Goal: Information Seeking & Learning: Learn about a topic

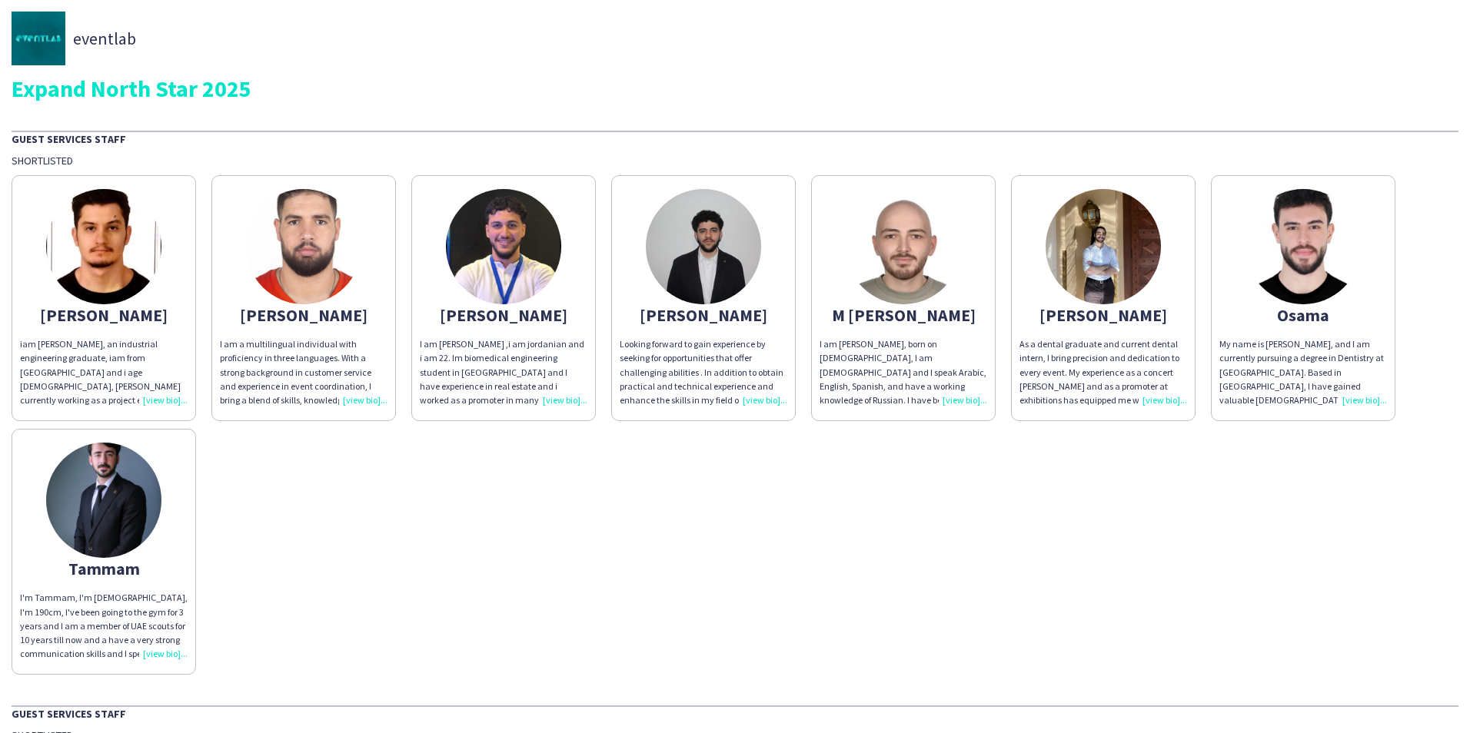
click at [1363, 402] on div "My name is [PERSON_NAME], and I am currently pursuing a degree in Dentistry at …" at bounding box center [1303, 372] width 168 height 70
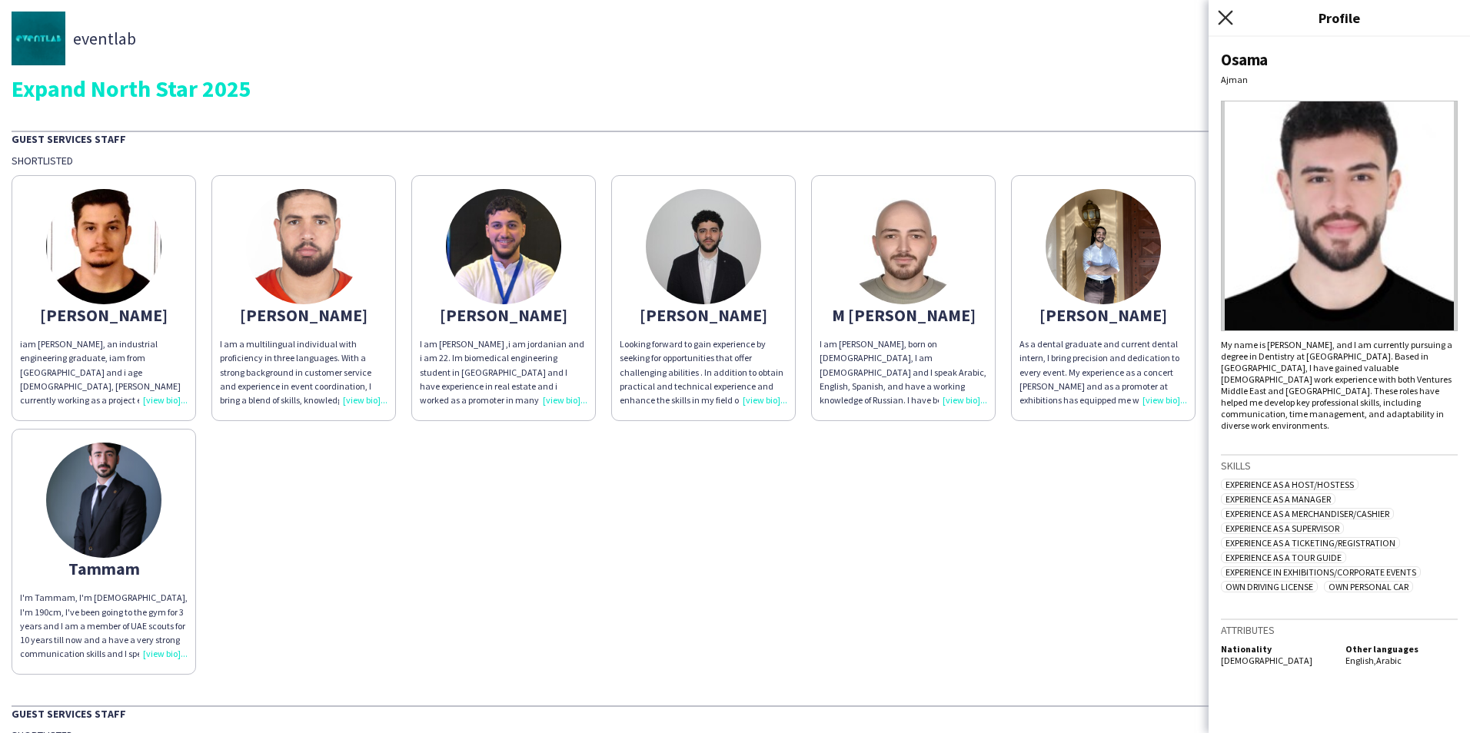
click at [1231, 22] on icon at bounding box center [1225, 17] width 15 height 15
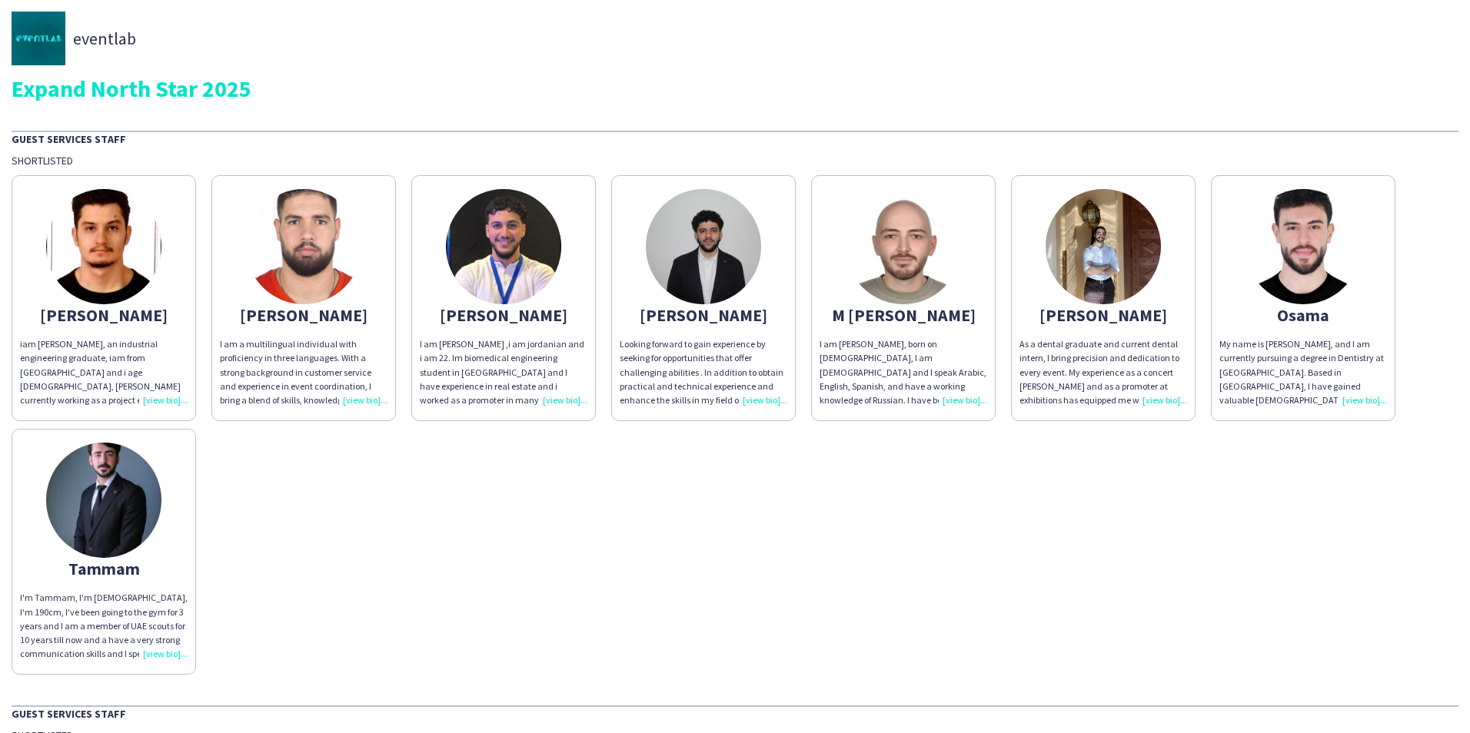
click at [1164, 405] on div "As a dental graduate and current dental intern, I bring precision and dedicatio…" at bounding box center [1103, 372] width 168 height 70
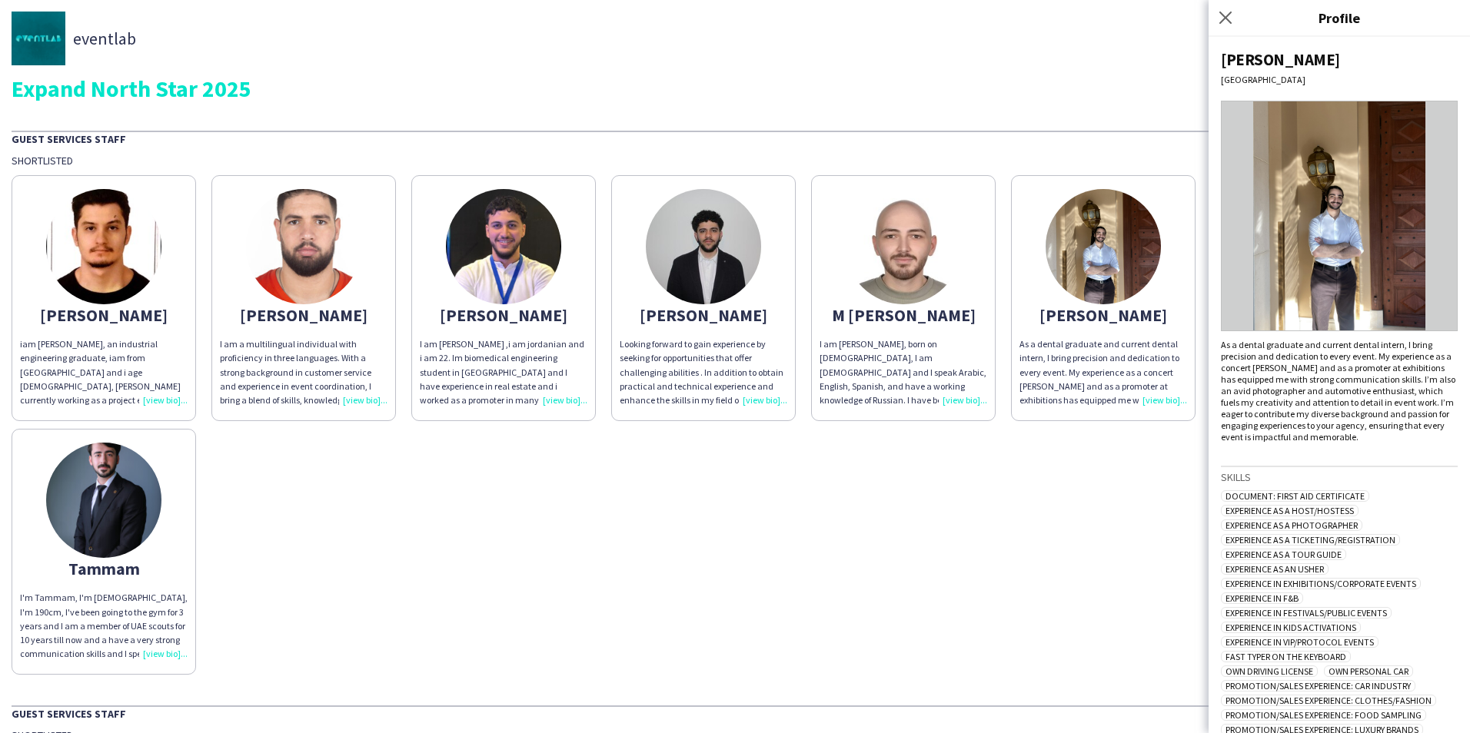
scroll to position [121, 0]
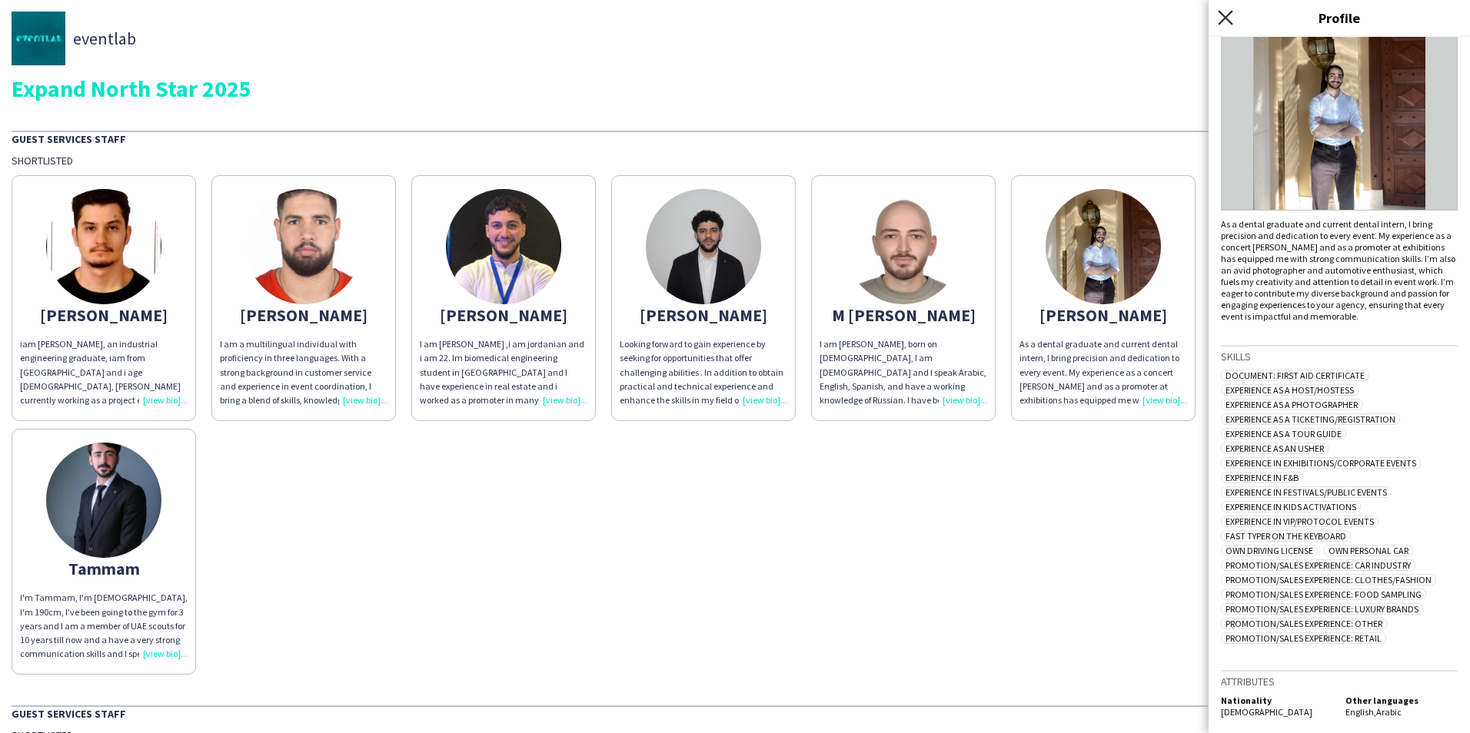
click at [1223, 20] on icon at bounding box center [1225, 17] width 15 height 15
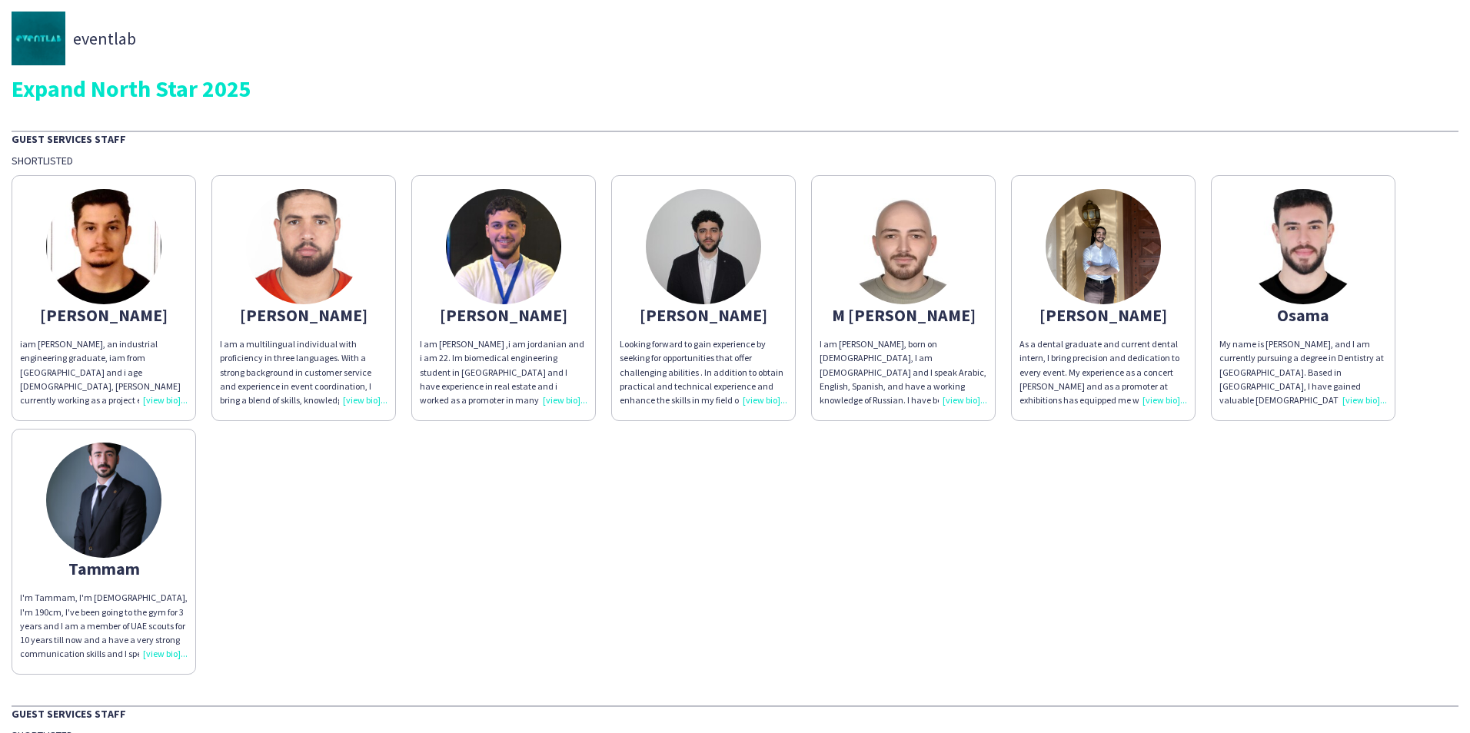
click at [563, 400] on div "I am [PERSON_NAME] ,i am jordanian and i am 22. Im biomedical engineering stude…" at bounding box center [504, 372] width 168 height 70
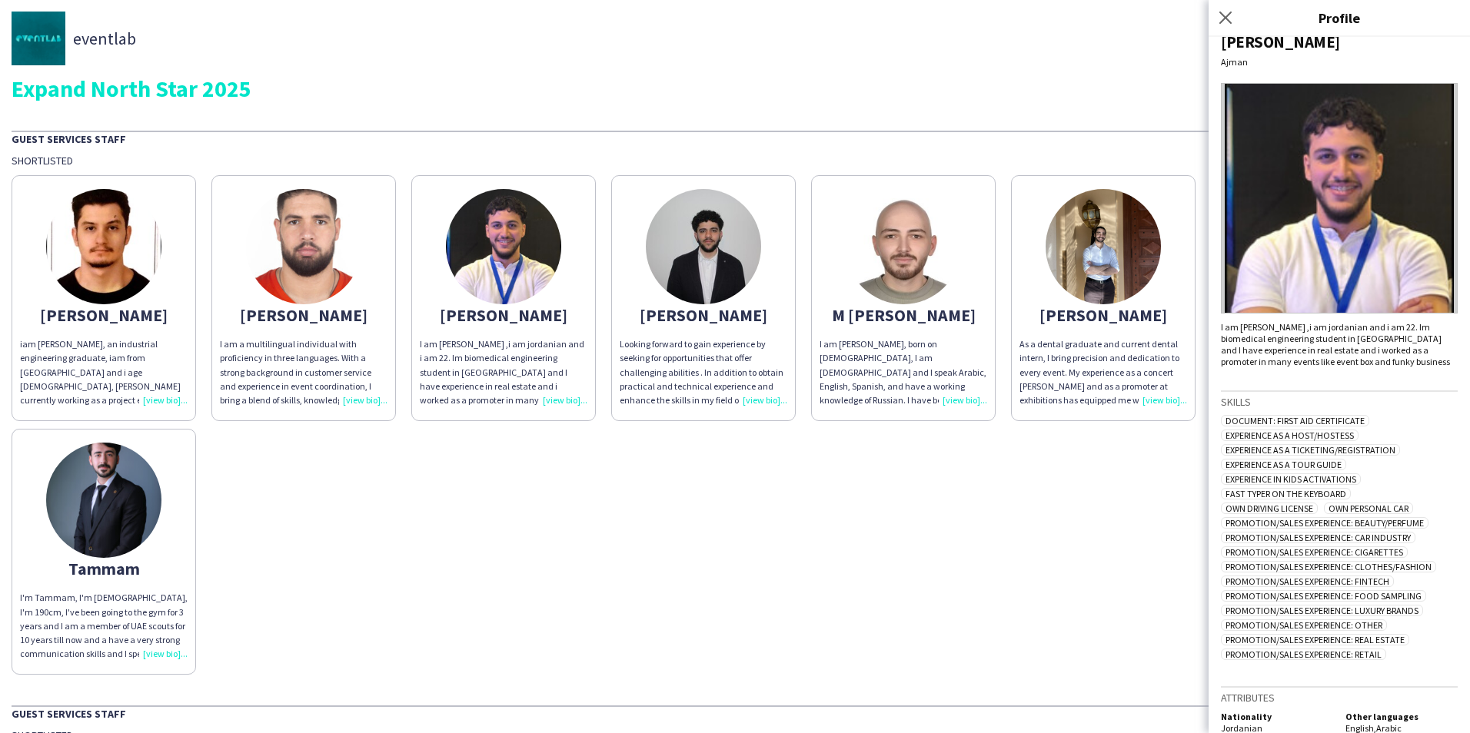
scroll to position [45, 0]
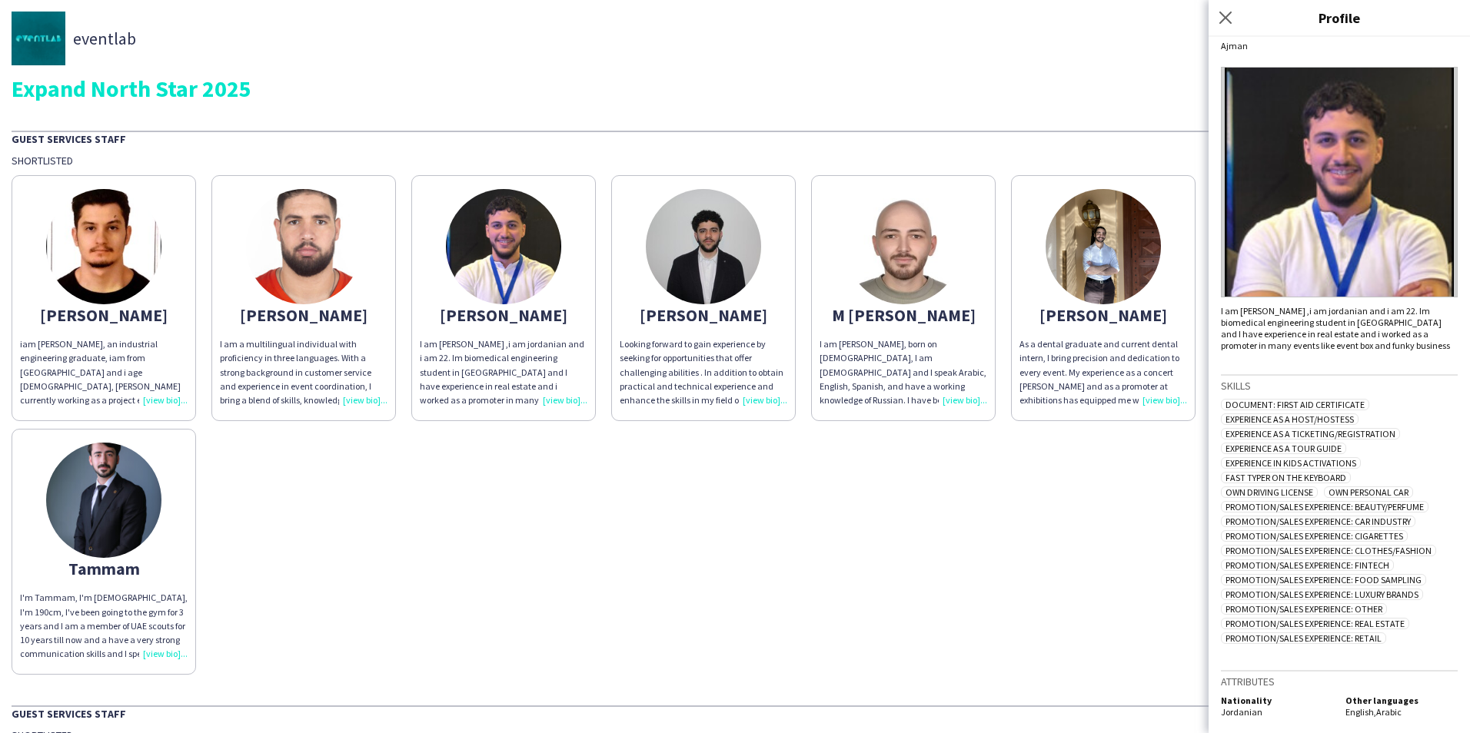
click at [1224, 28] on div "Close pop-in" at bounding box center [1227, 17] width 38 height 35
click at [1232, 18] on icon "Close pop-in" at bounding box center [1225, 17] width 15 height 15
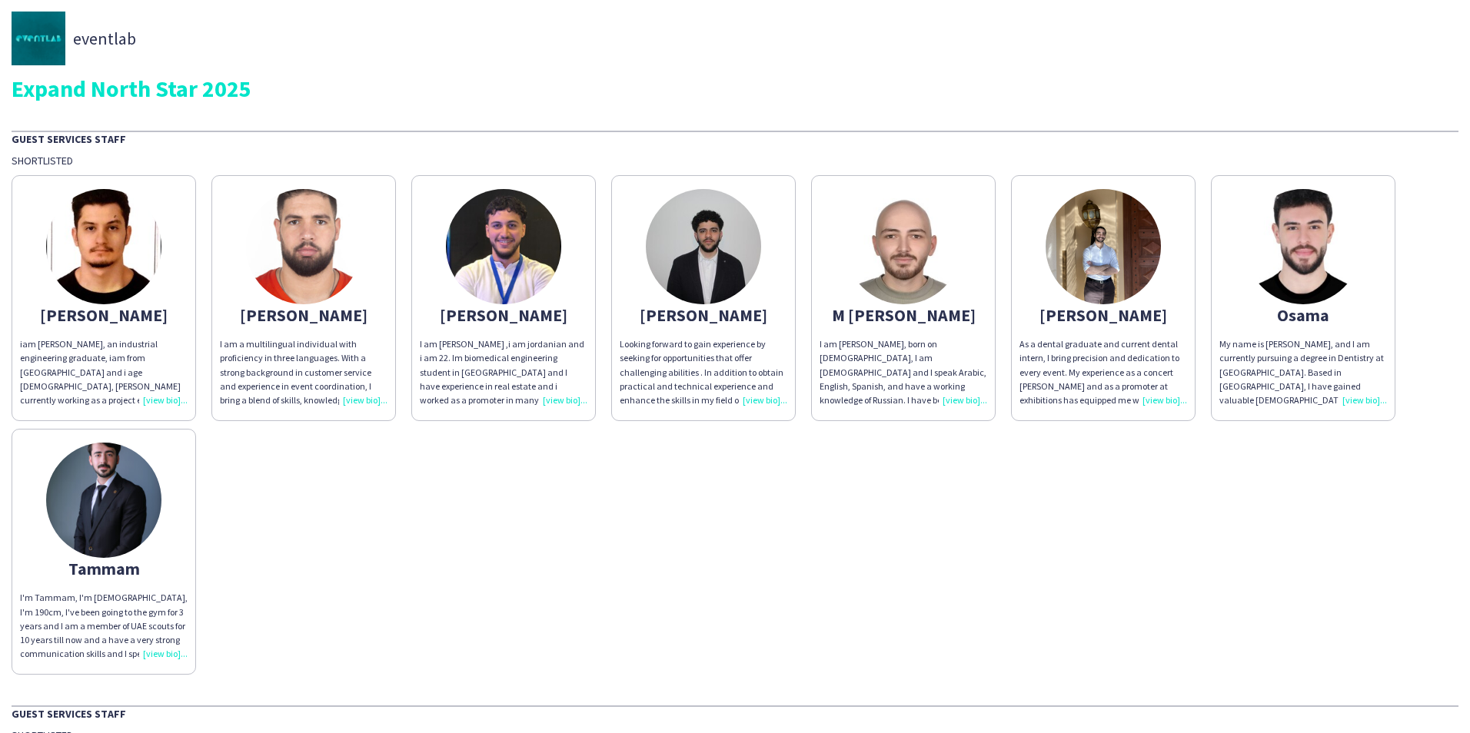
click at [159, 654] on div "I'm Tammam, I'm [DEMOGRAPHIC_DATA], I'm 190cm, I've been going to the gym for 3…" at bounding box center [104, 626] width 168 height 70
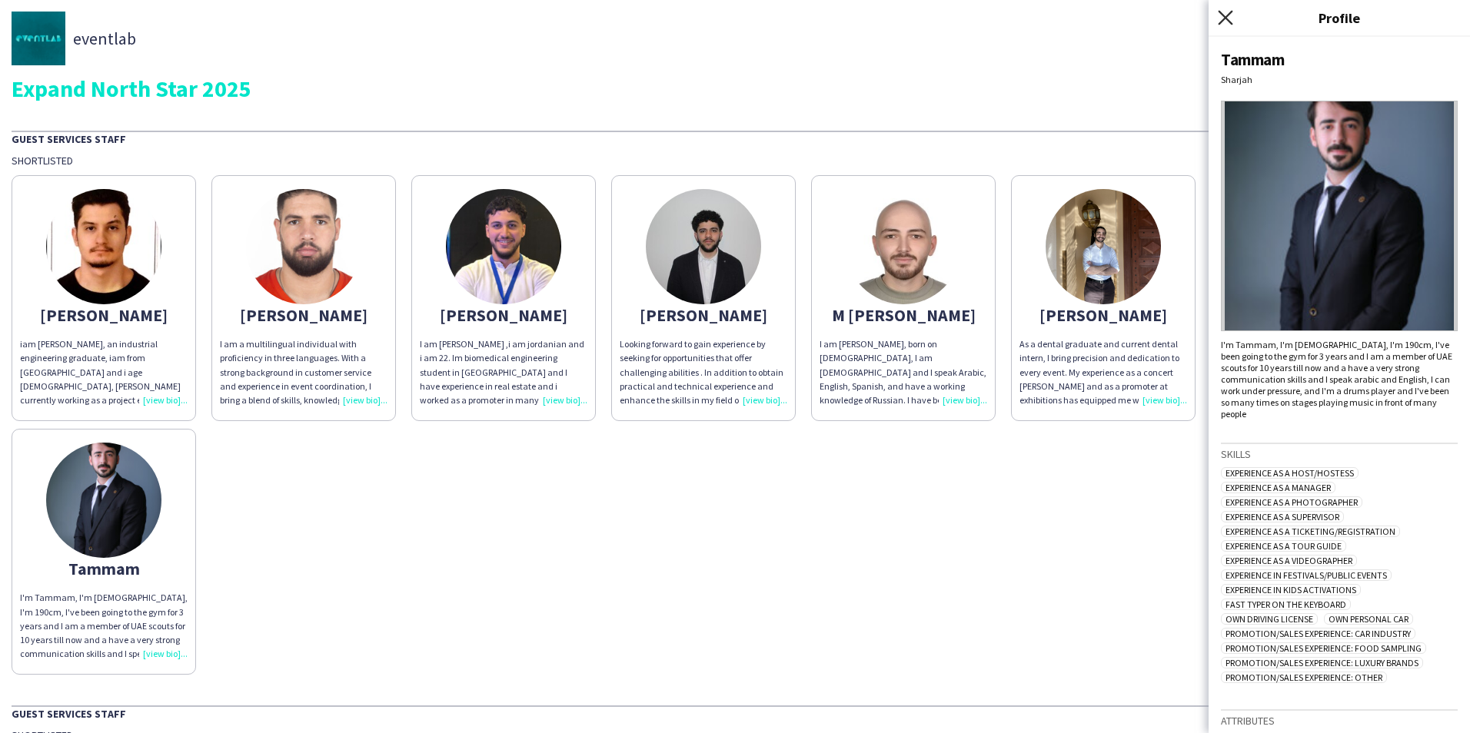
click at [1219, 14] on icon "Close pop-in" at bounding box center [1225, 17] width 15 height 15
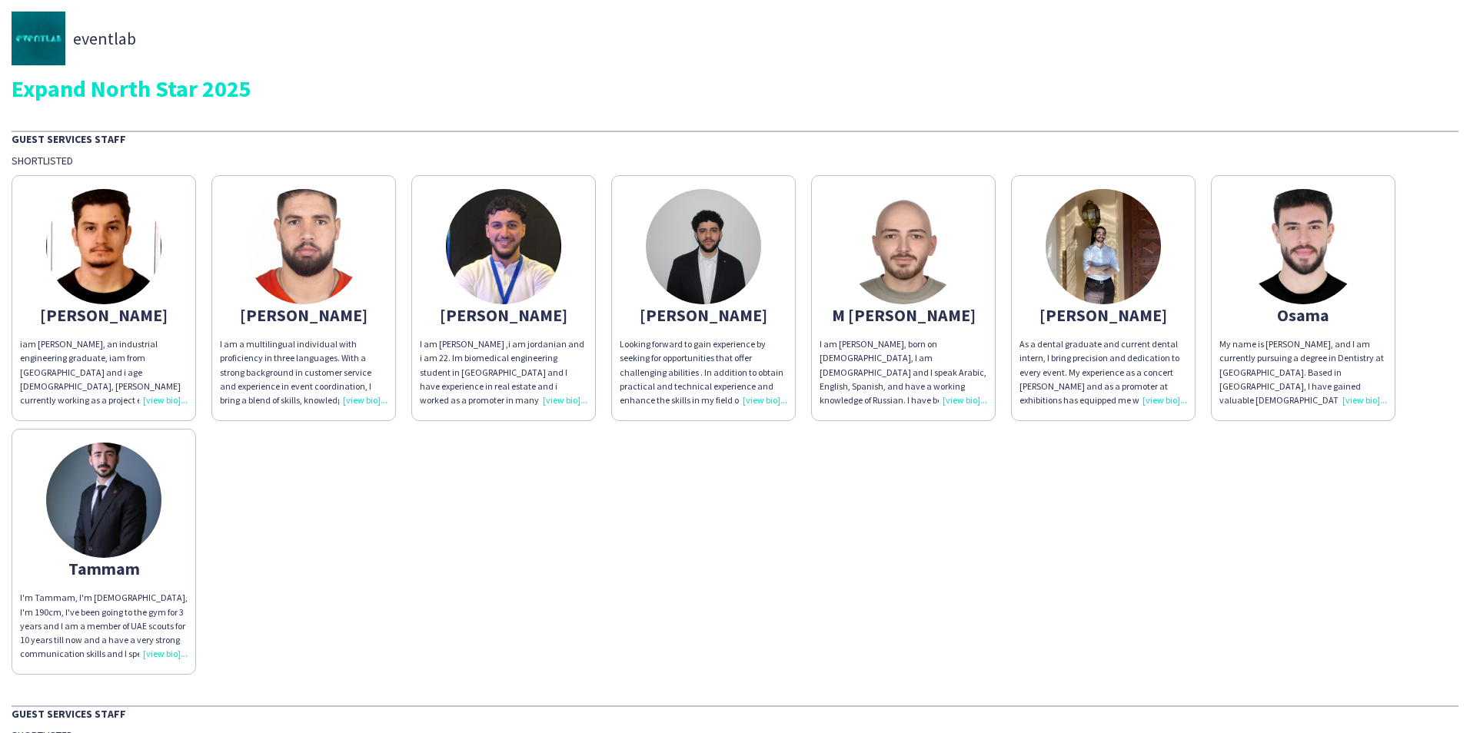
drag, startPoint x: 163, startPoint y: 653, endPoint x: 177, endPoint y: 650, distance: 14.2
click at [165, 652] on div "I'm Tammam, I'm [DEMOGRAPHIC_DATA], I'm 190cm, I've been going to the gym for 3…" at bounding box center [104, 626] width 168 height 70
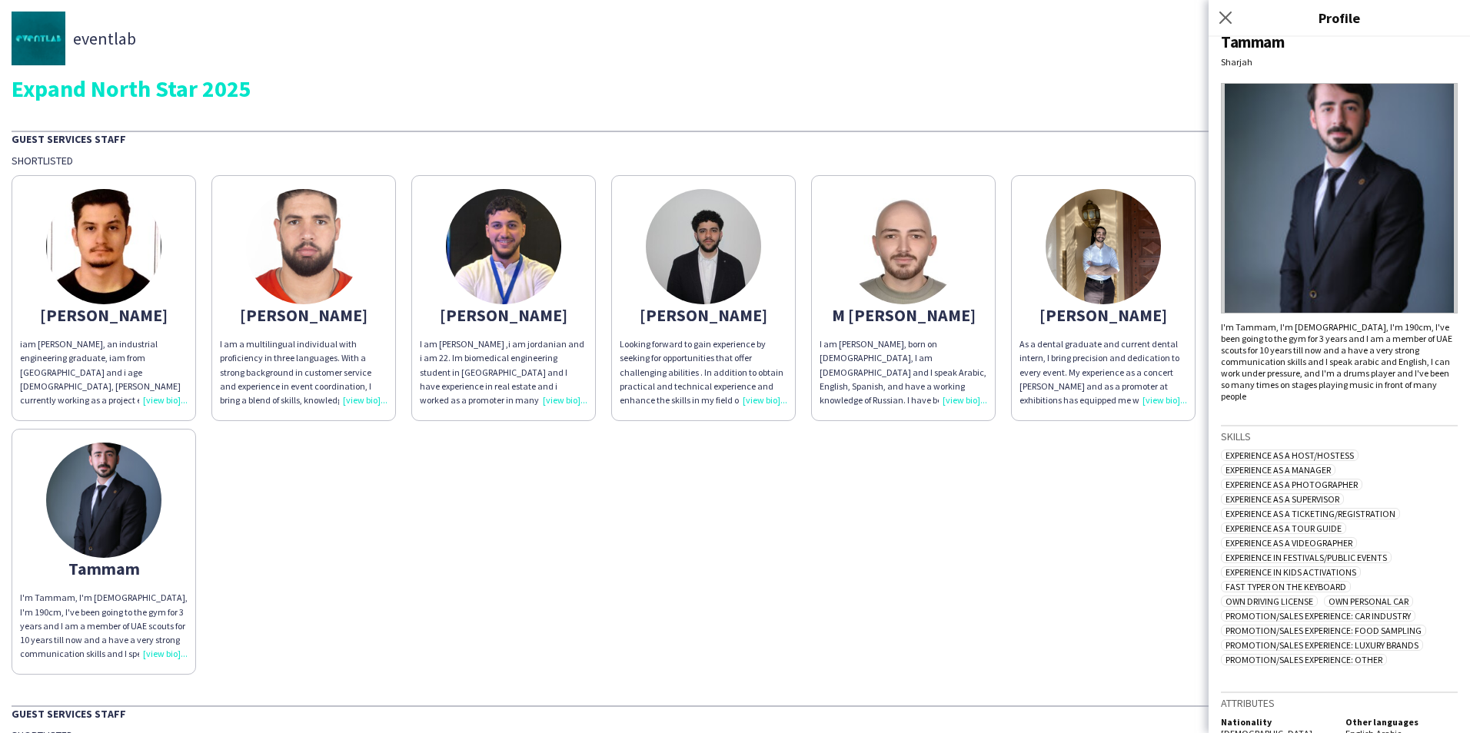
scroll to position [28, 0]
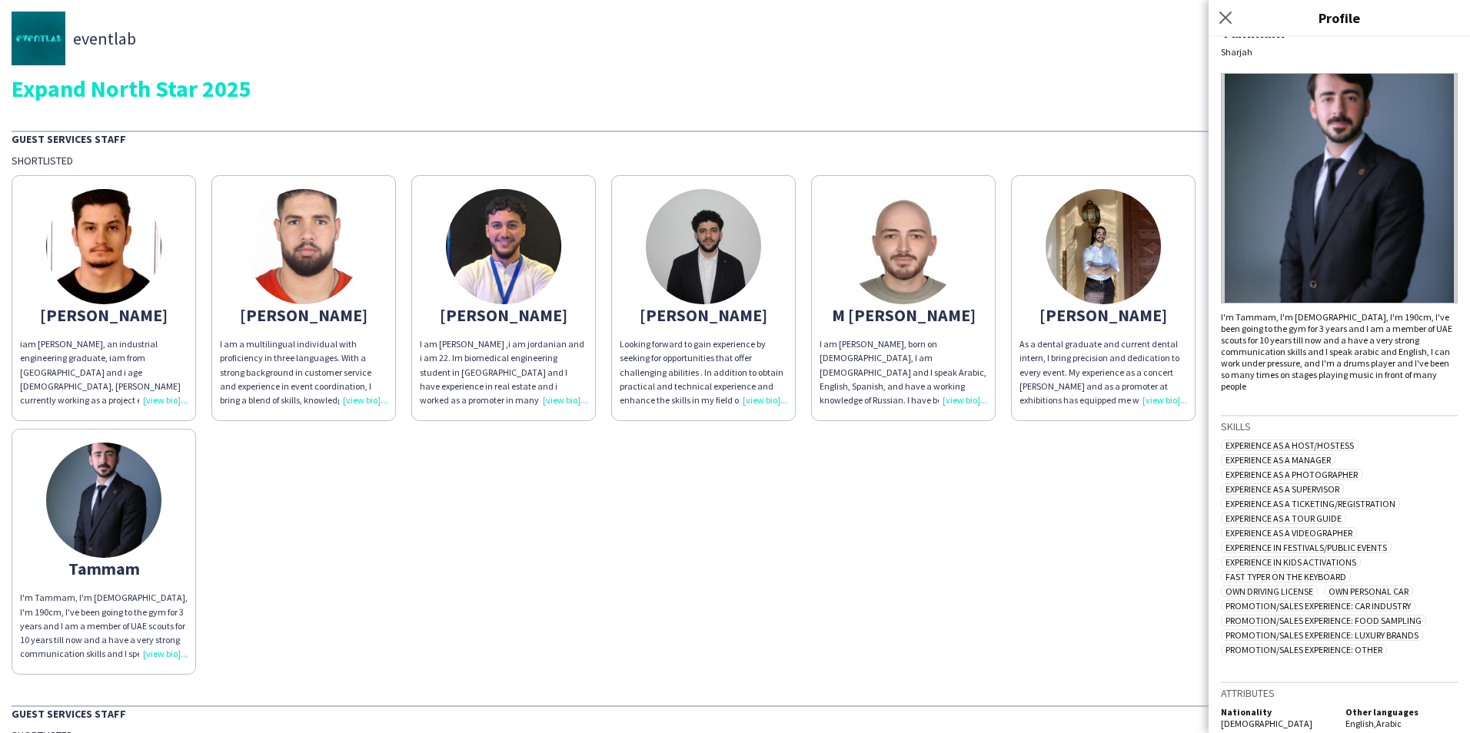
click at [1239, 19] on div "Close pop-in" at bounding box center [1227, 17] width 38 height 35
click at [1217, 12] on app-icon "Close pop-in" at bounding box center [1226, 18] width 22 height 22
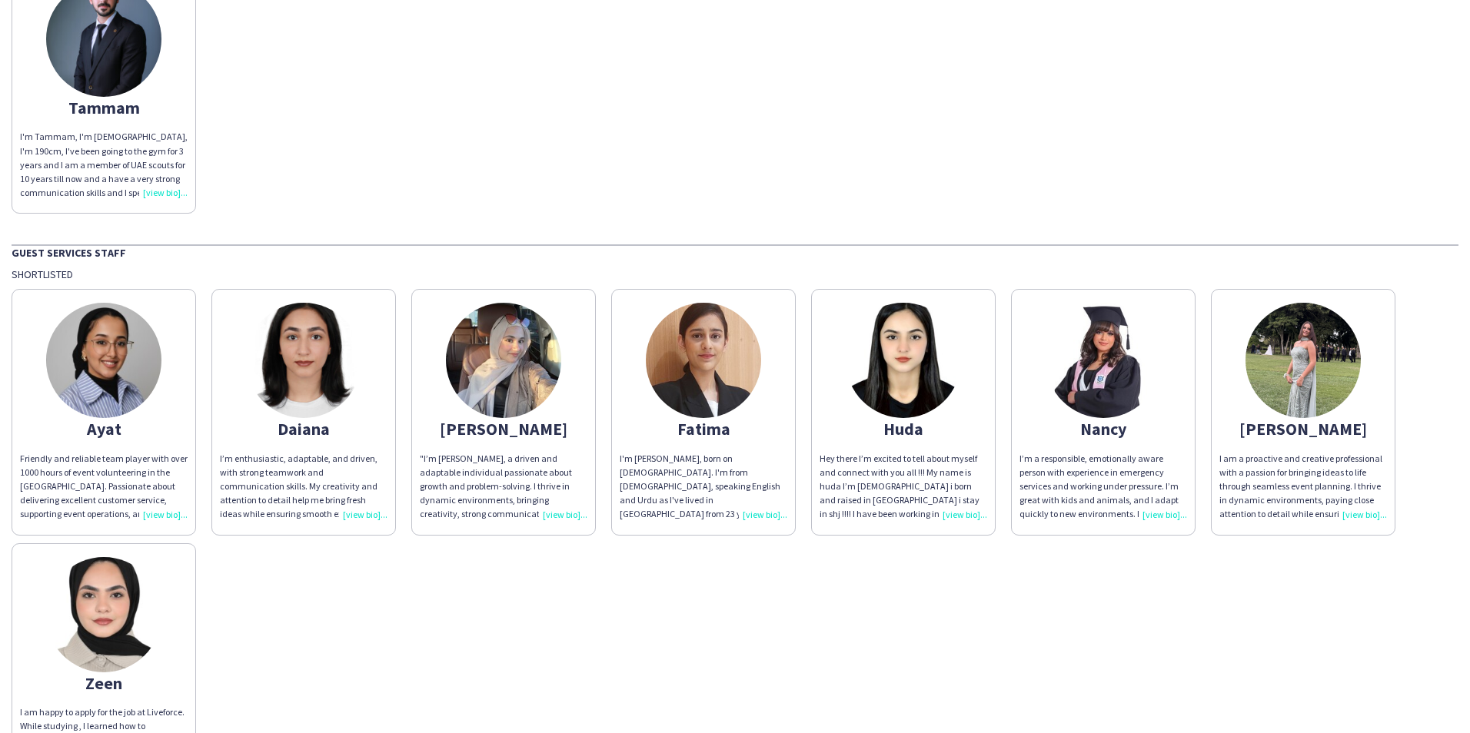
scroll to position [586, 0]
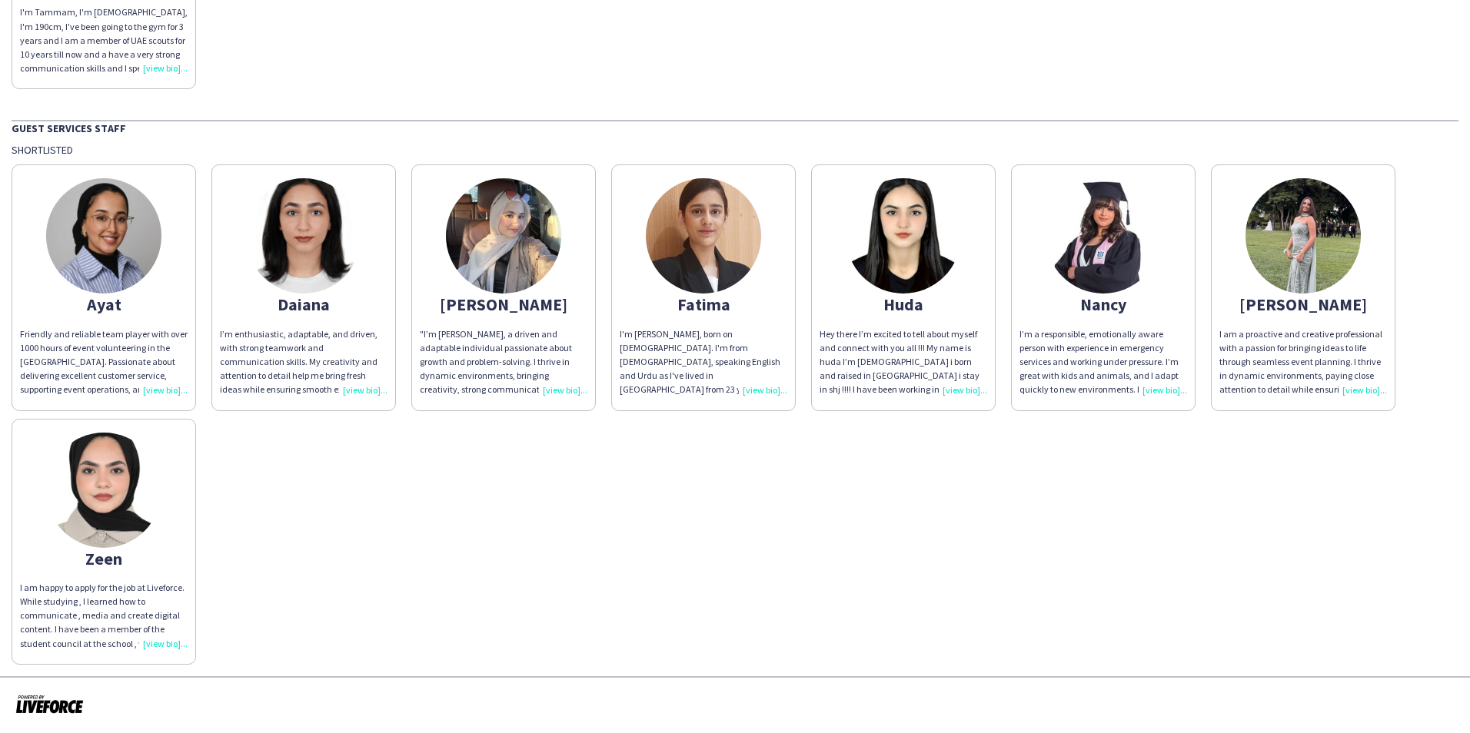
click at [365, 389] on div "I’m enthusiastic, adaptable, and driven, with strong teamwork and communication…" at bounding box center [304, 362] width 168 height 70
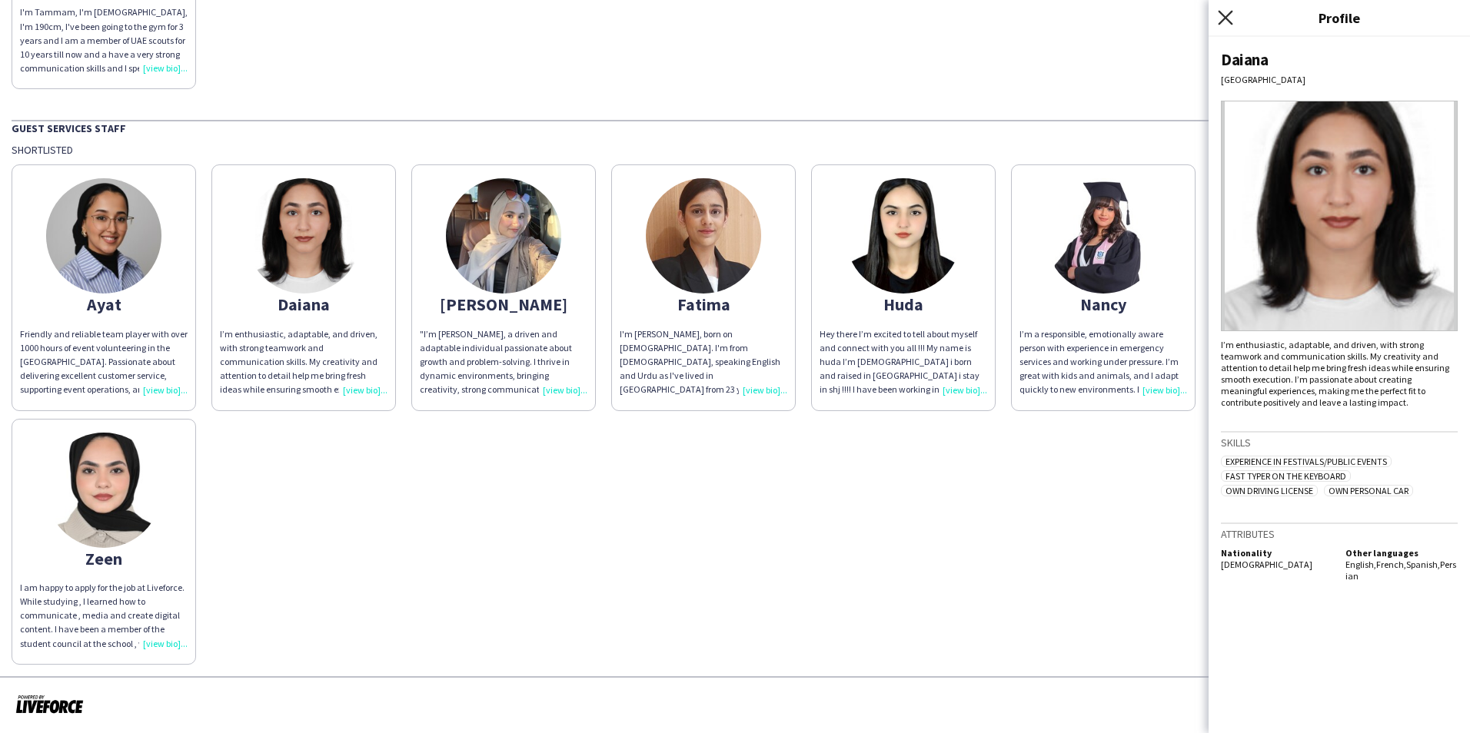
click at [1223, 20] on icon at bounding box center [1225, 17] width 15 height 15
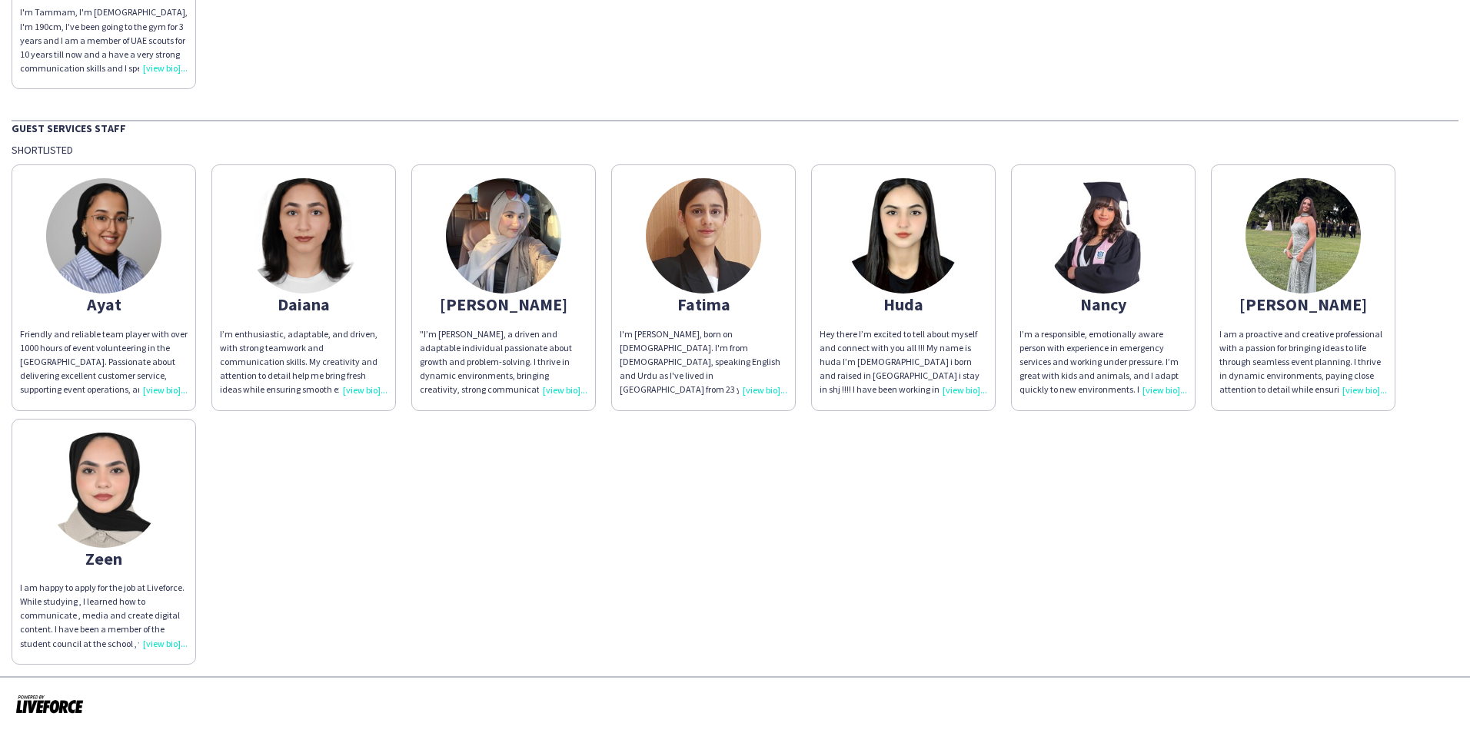
click at [1154, 388] on div "I’m a responsible, emotionally aware person with experience in emergency servic…" at bounding box center [1103, 362] width 168 height 70
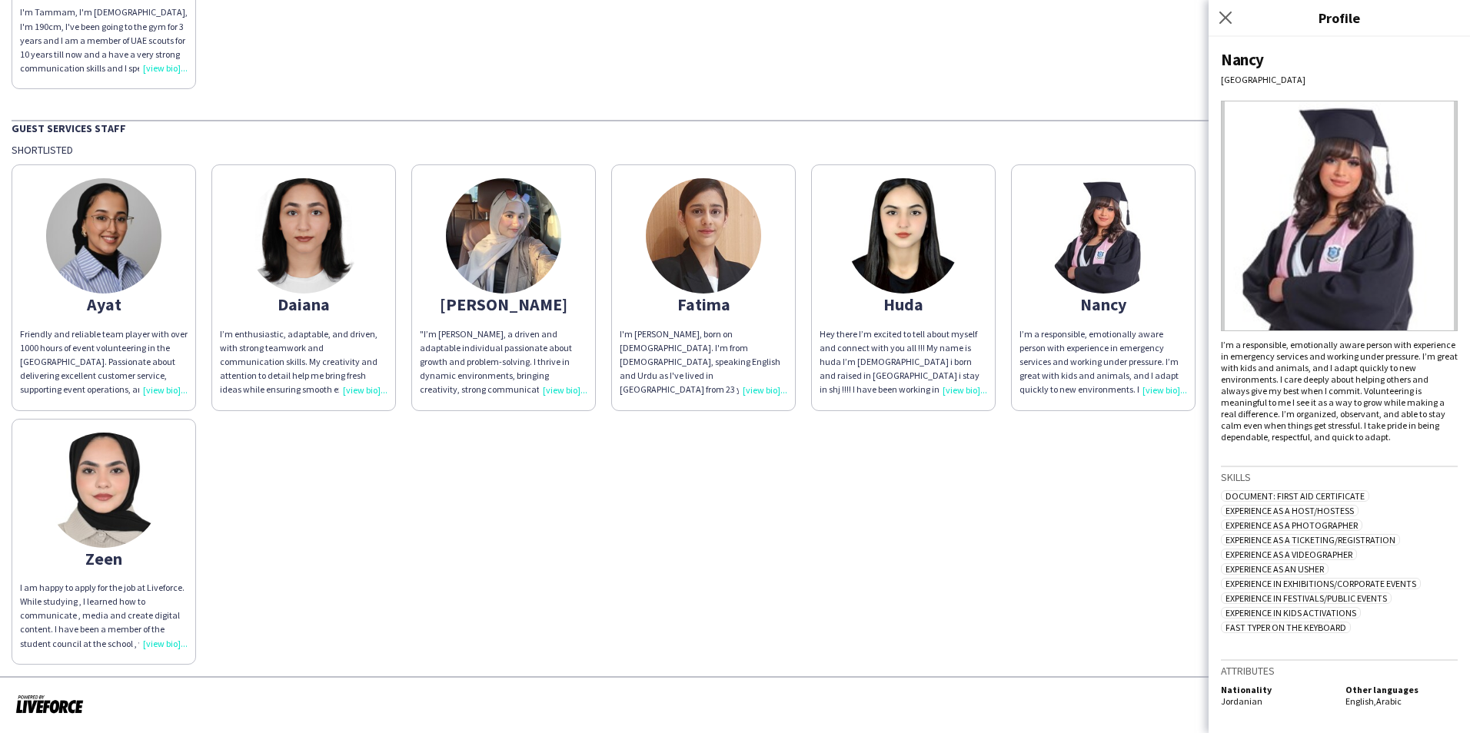
click at [957, 382] on div "Hey there I’m excited to tell about myself and connect with you all !!! My name…" at bounding box center [903, 362] width 168 height 70
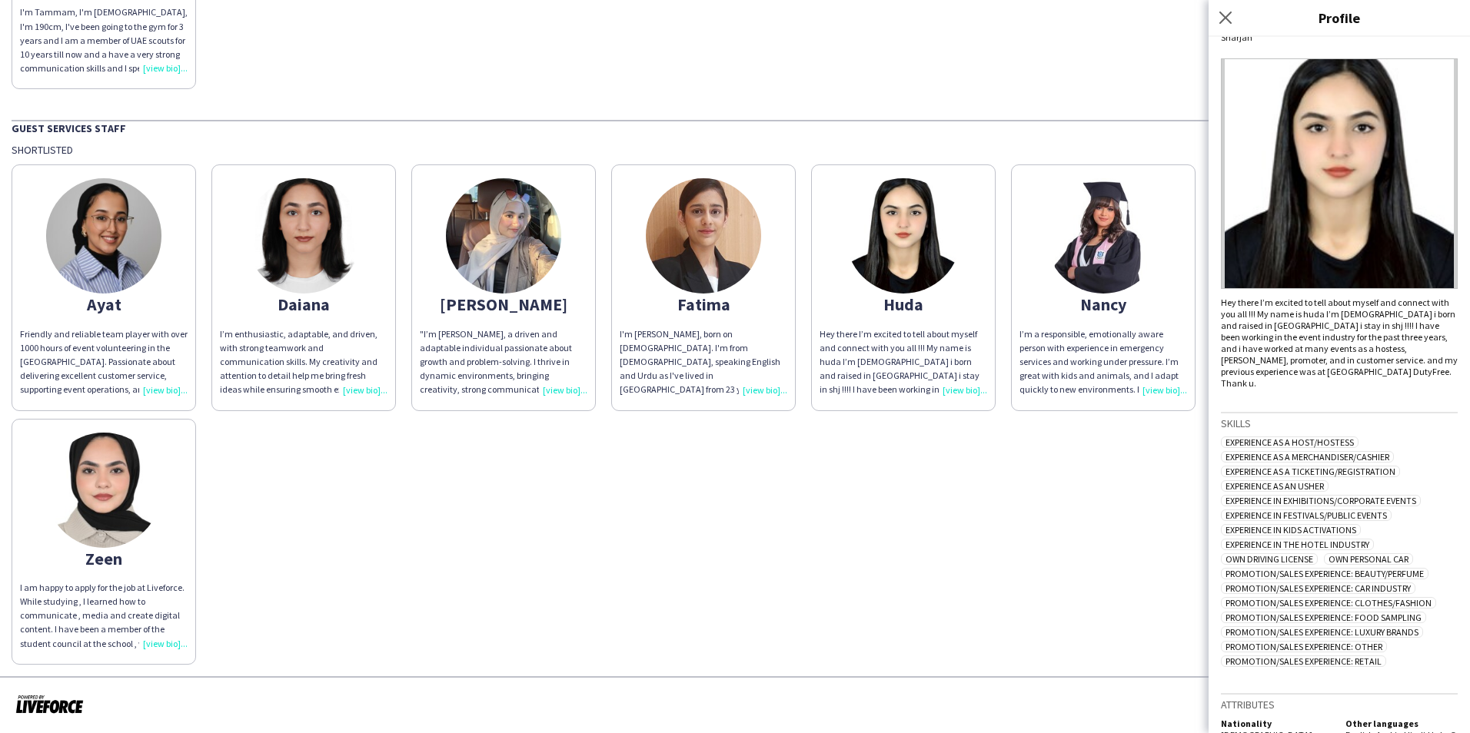
scroll to position [65, 0]
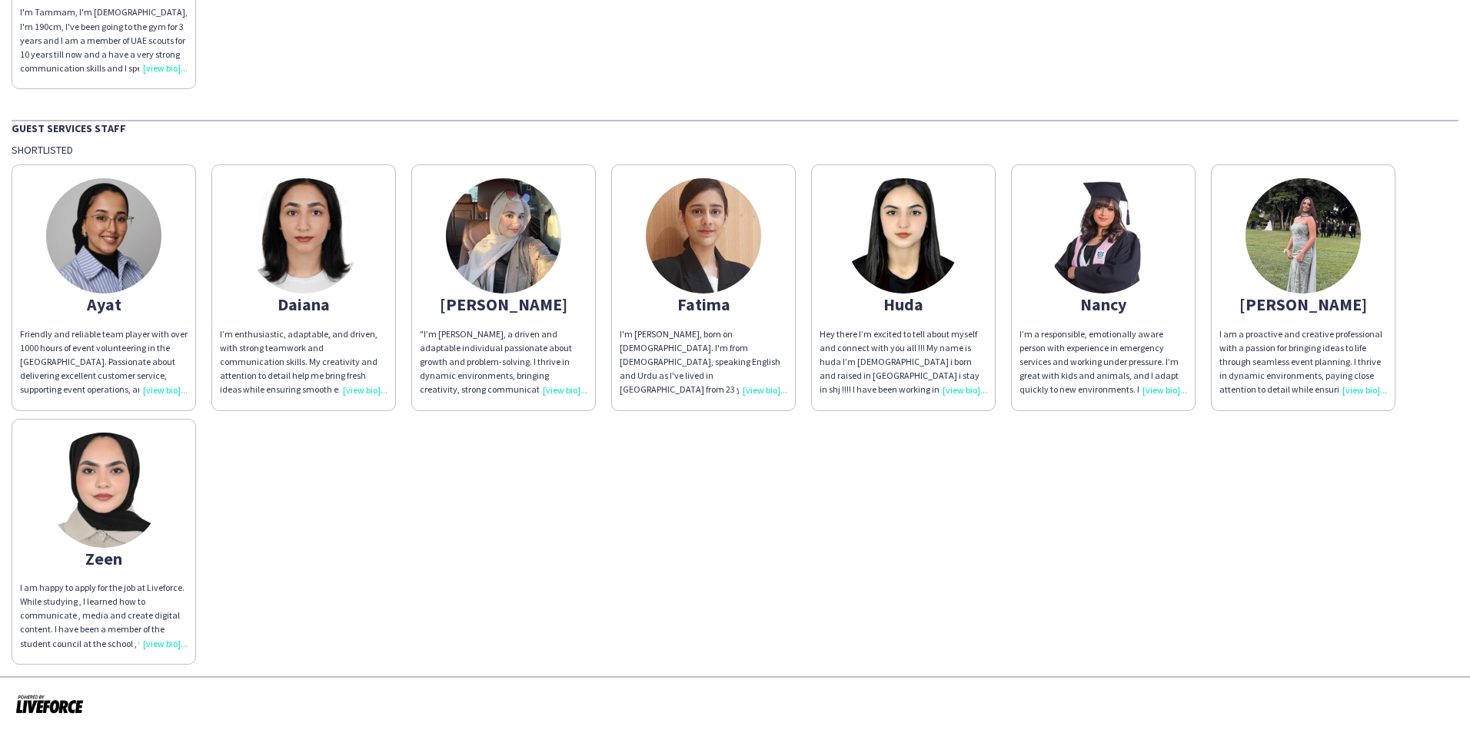
click at [1170, 393] on div "I’m a responsible, emotionally aware person with experience in emergency servic…" at bounding box center [1103, 362] width 168 height 70
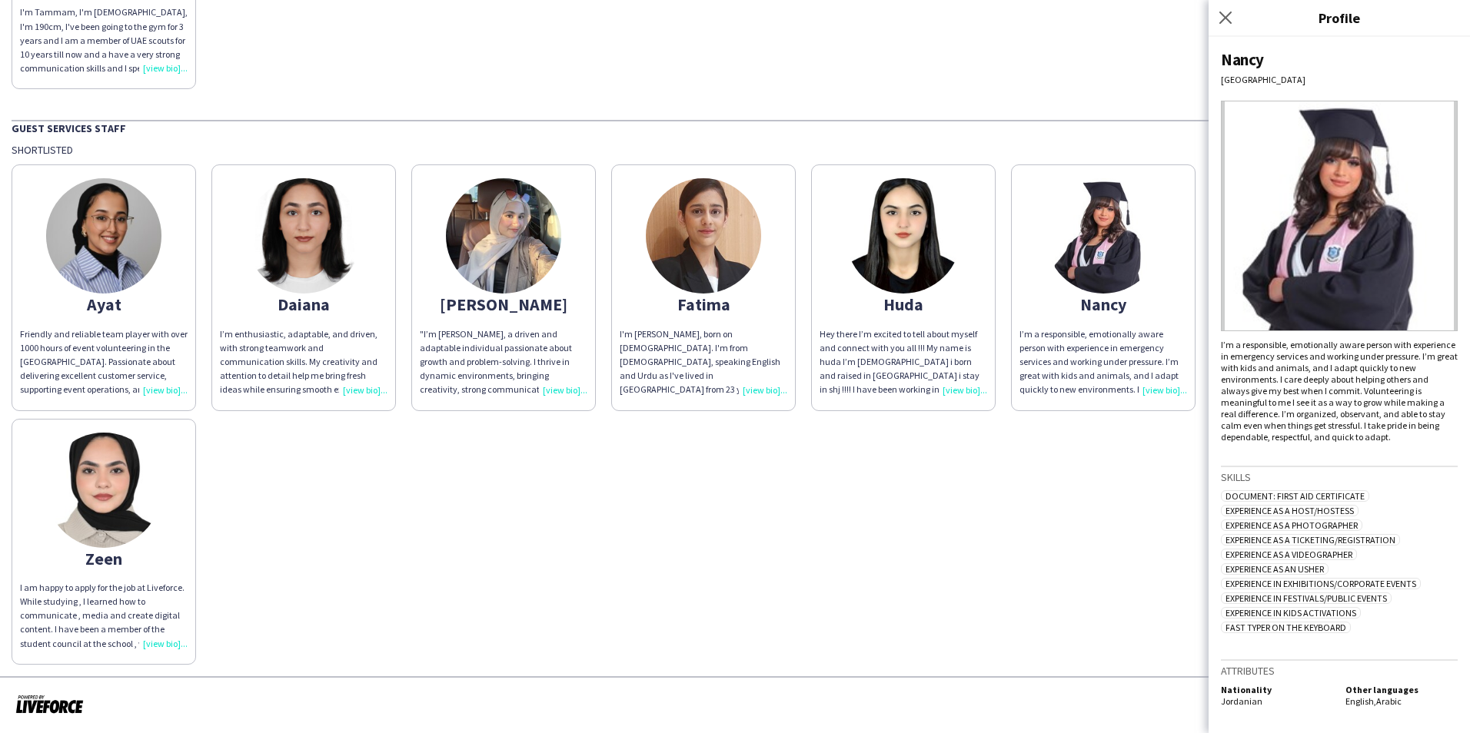
click at [969, 389] on div "Hey there I’m excited to tell about myself and connect with you all !!! My name…" at bounding box center [903, 362] width 168 height 70
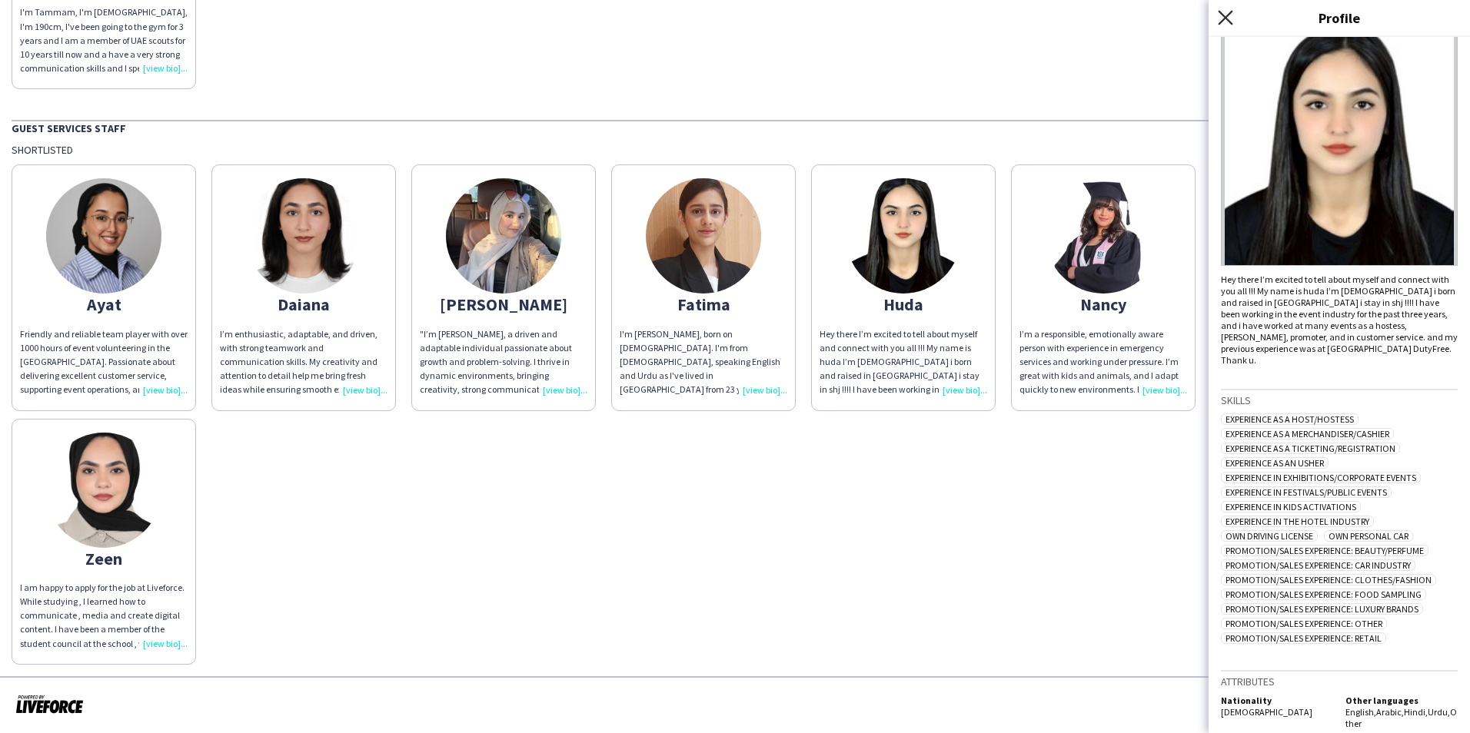
click at [1225, 19] on icon at bounding box center [1225, 17] width 15 height 15
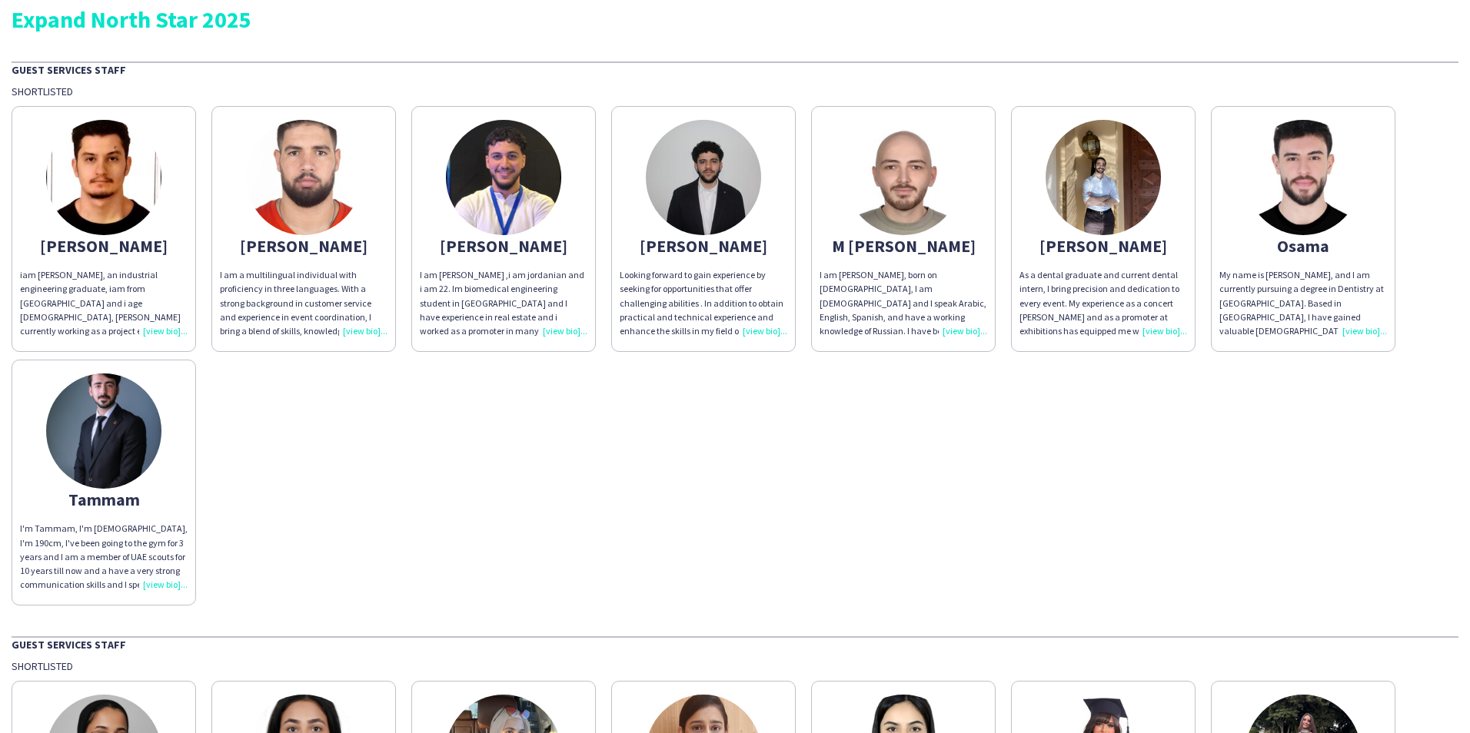
scroll to position [0, 0]
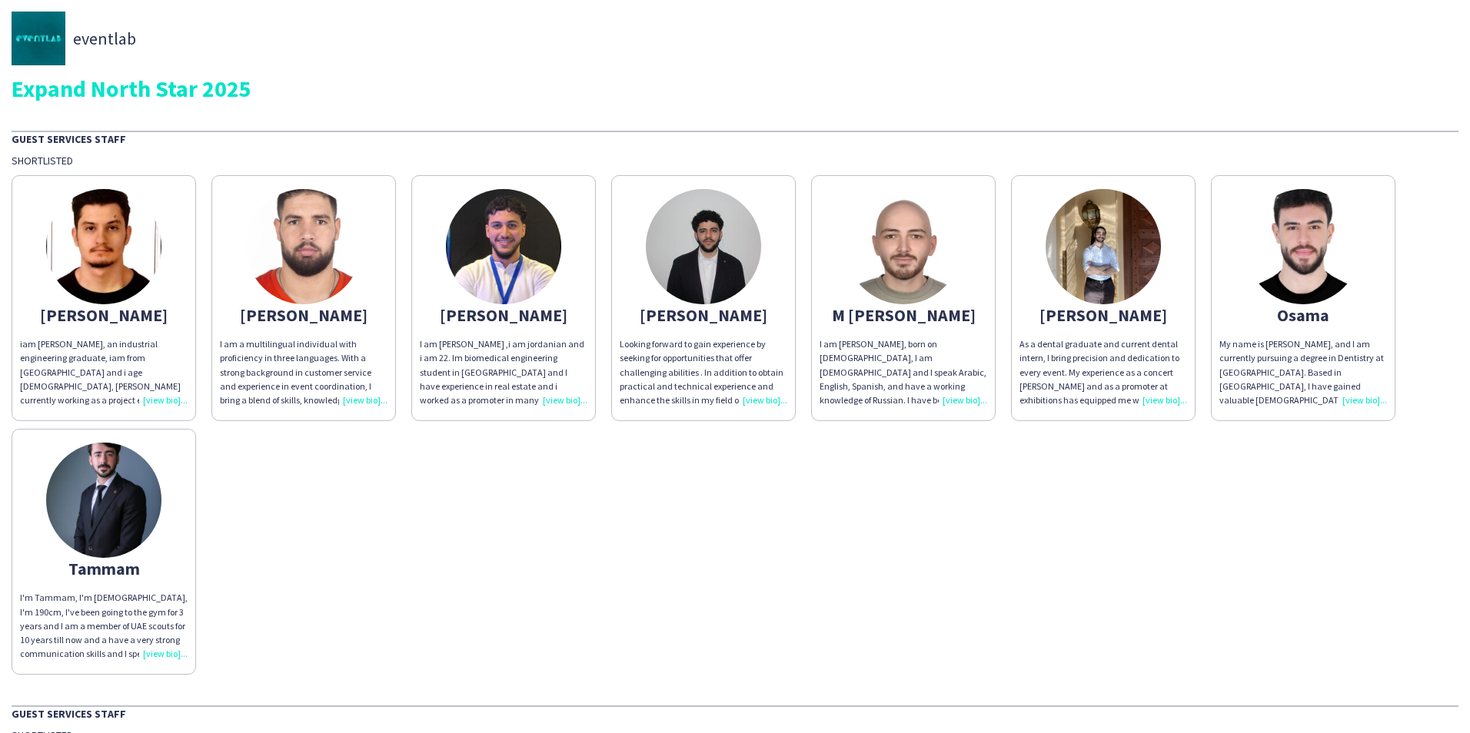
click at [753, 396] on div "Looking forward to gain experience by seeking for opportunities that offer chal…" at bounding box center [704, 372] width 168 height 70
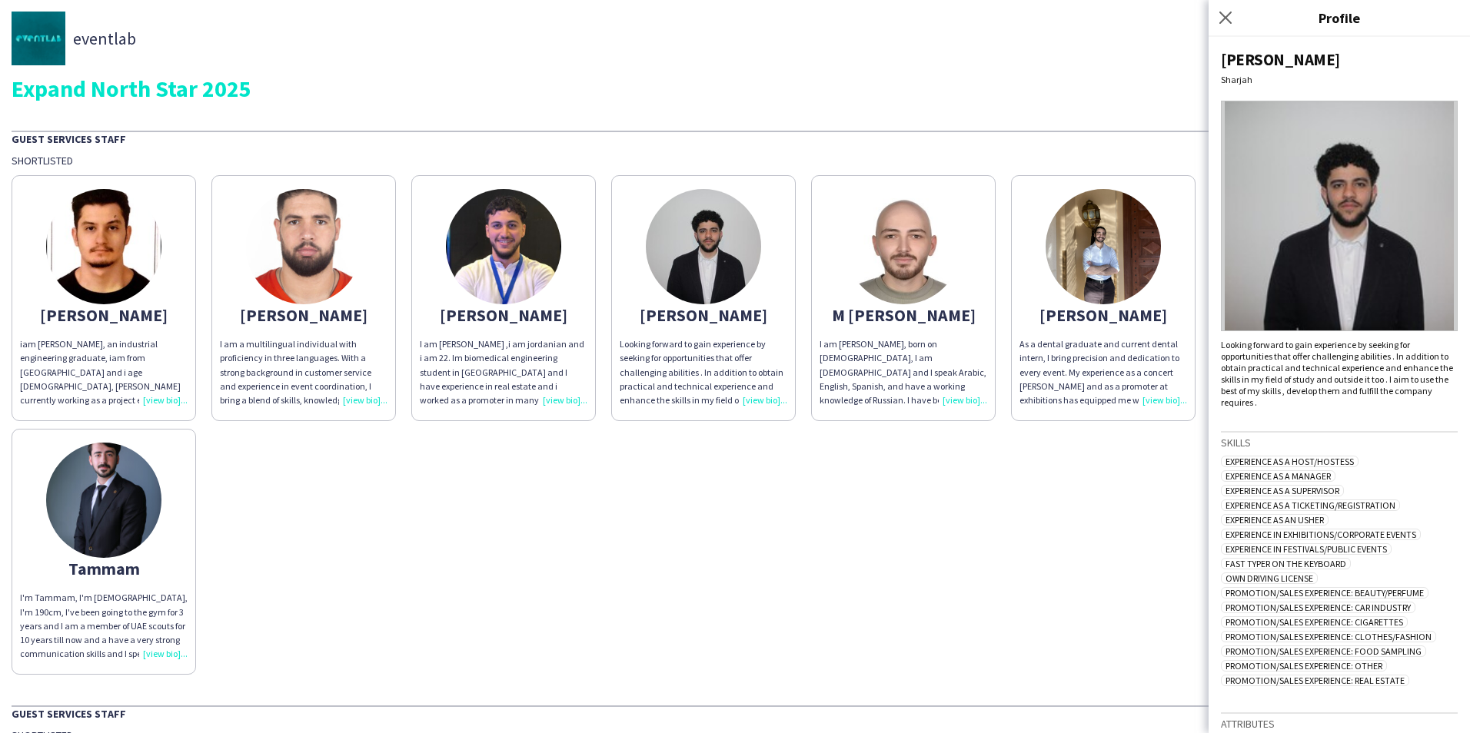
scroll to position [42, 0]
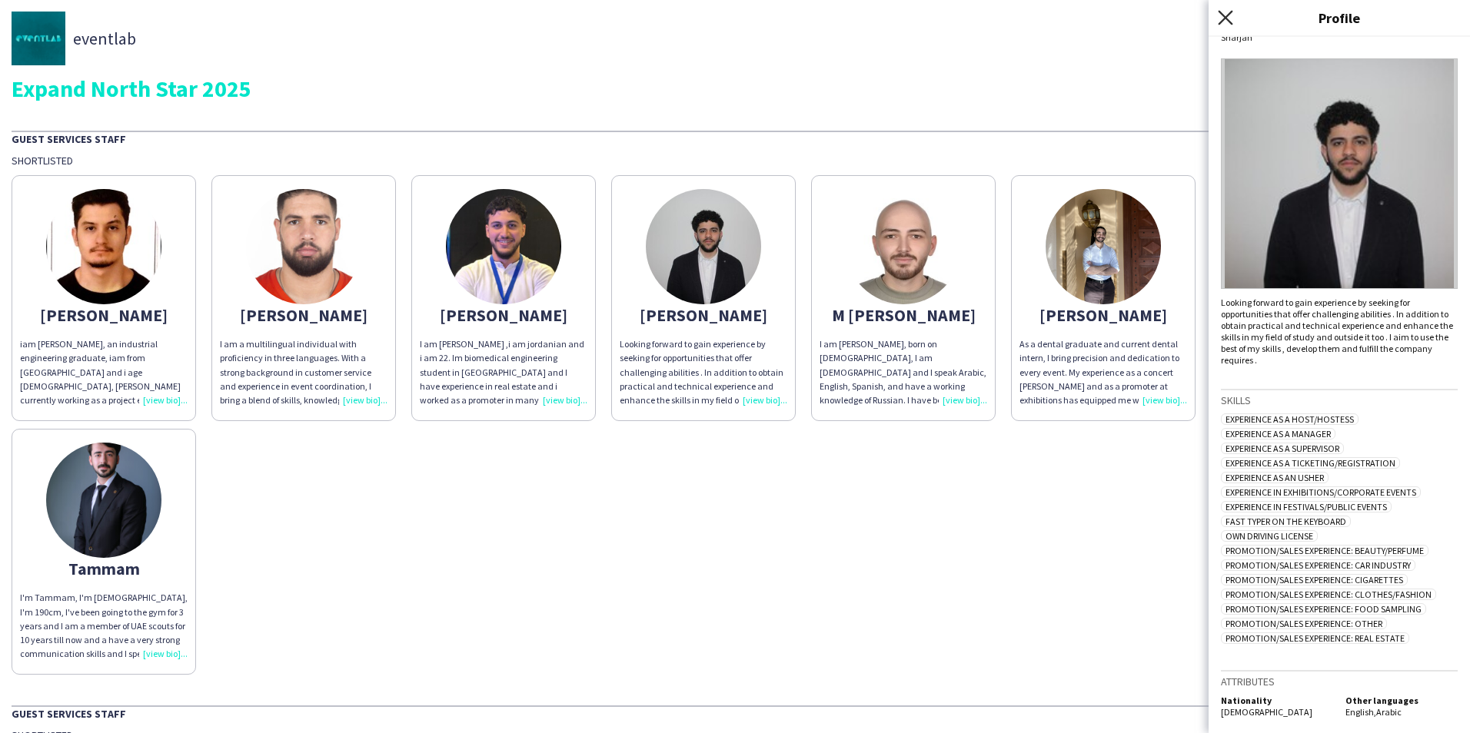
click at [1218, 19] on icon "Close pop-in" at bounding box center [1225, 17] width 15 height 15
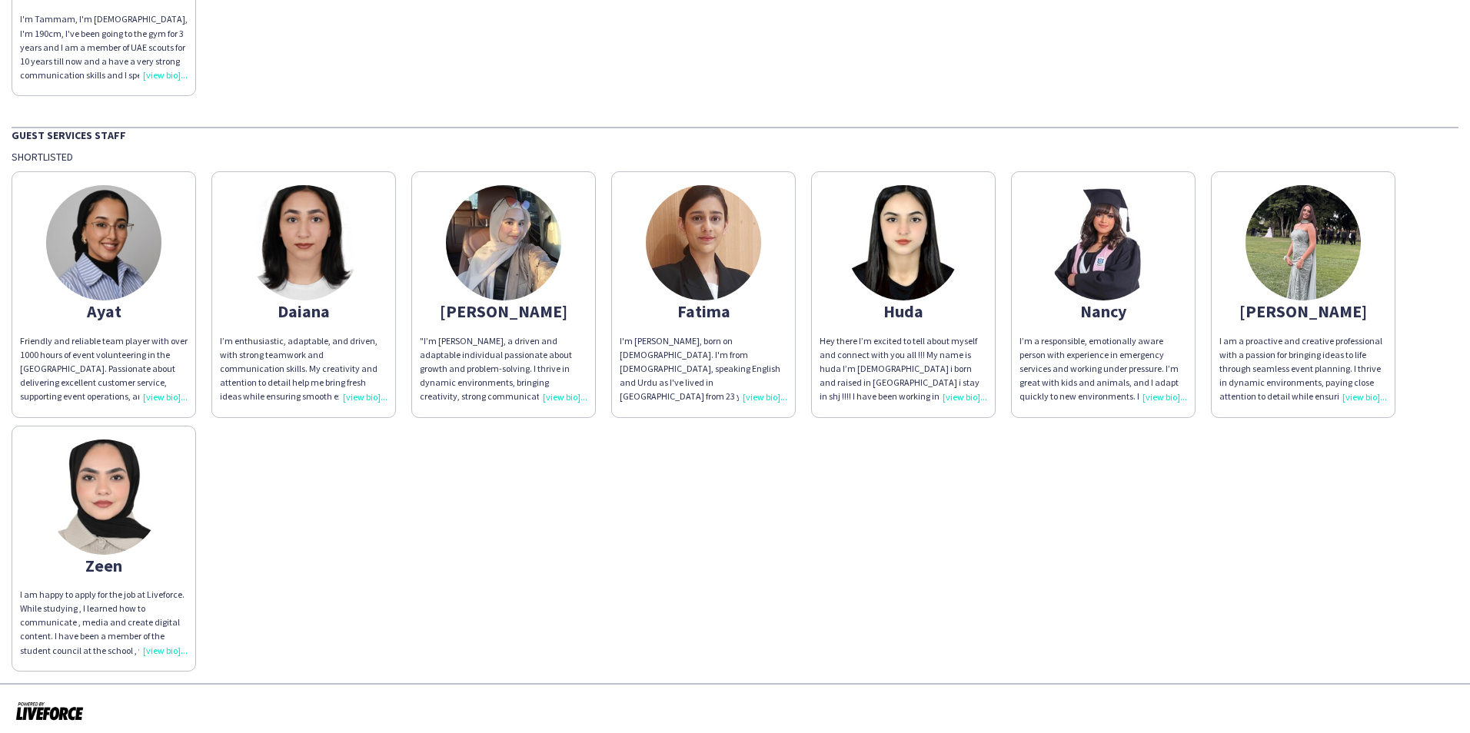
scroll to position [586, 0]
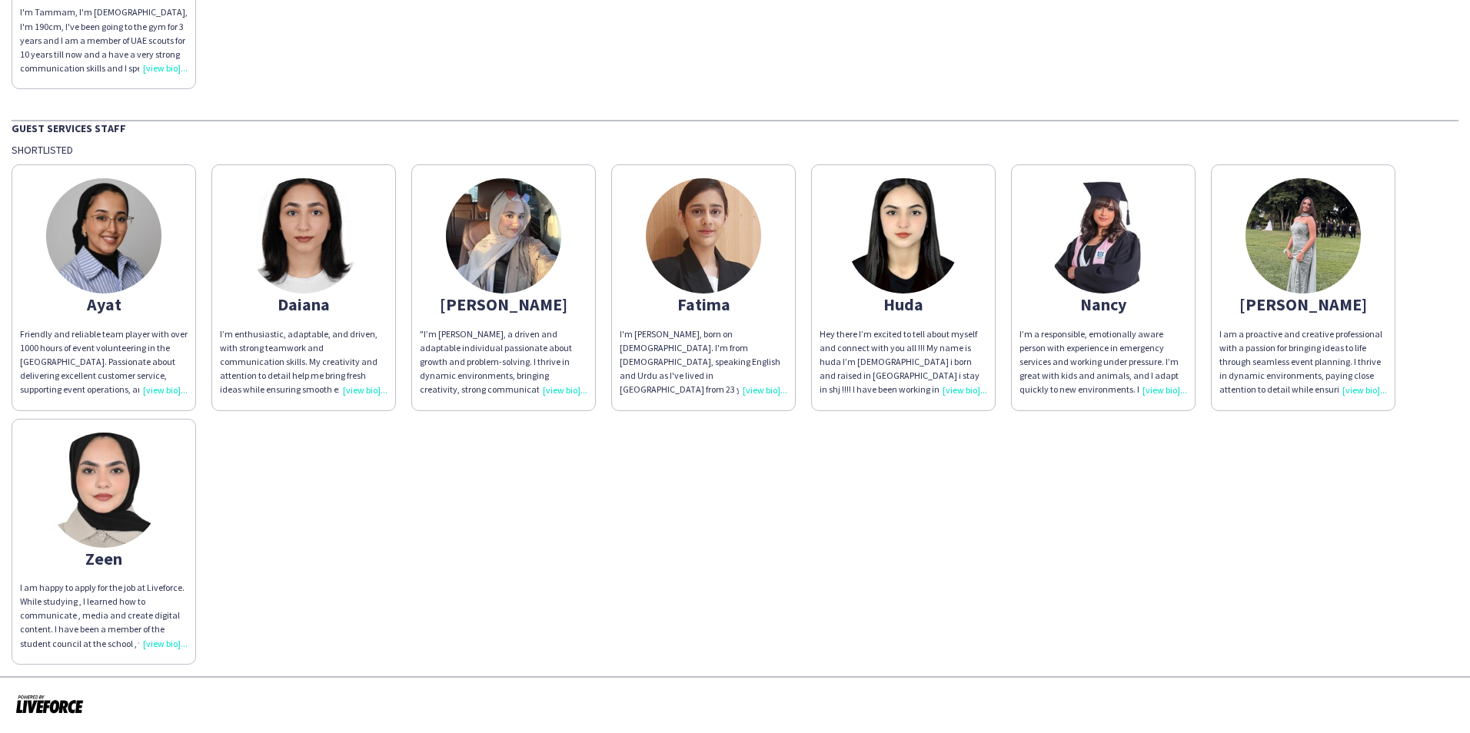
click at [560, 385] on div ""I’m [PERSON_NAME], a driven and adaptable individual passionate about growth a…" at bounding box center [504, 362] width 168 height 70
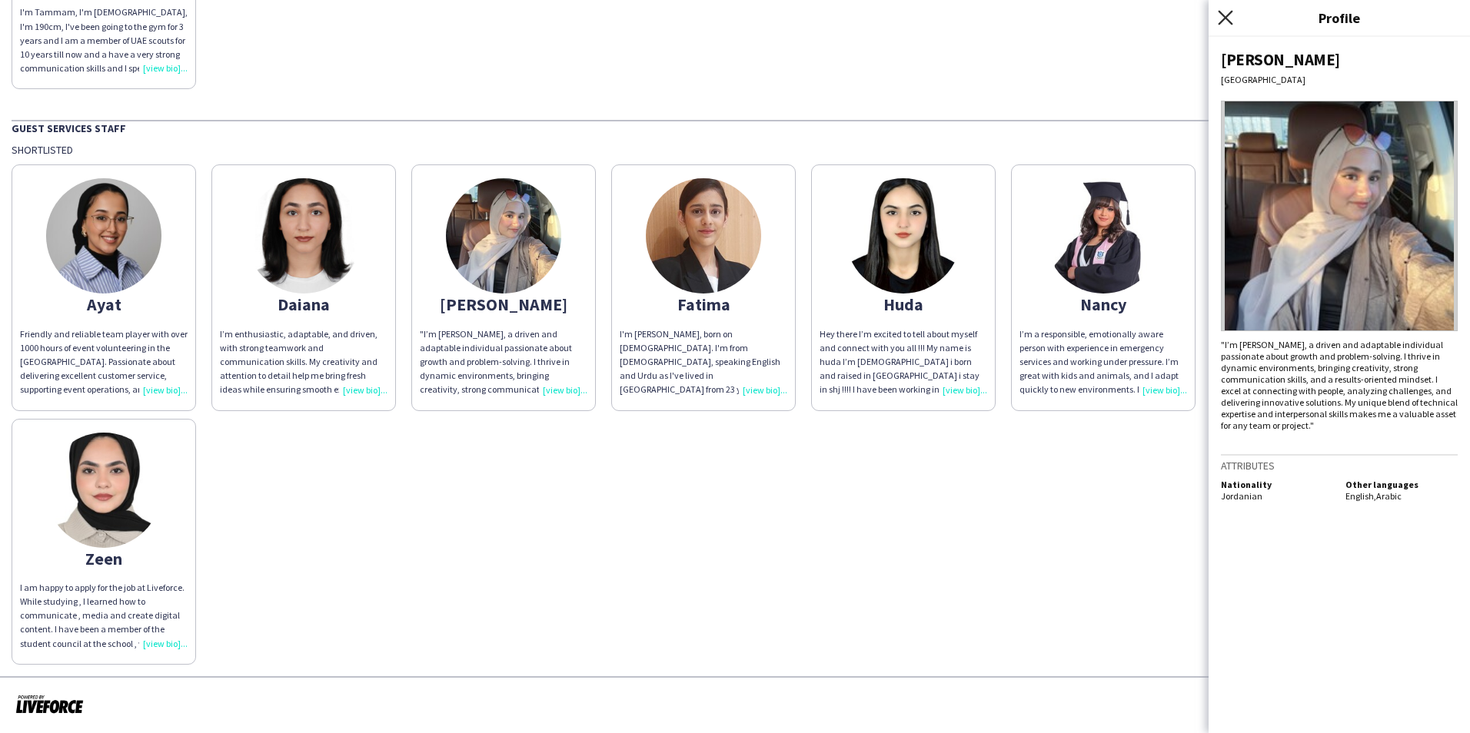
click at [1232, 13] on icon "Close pop-in" at bounding box center [1225, 17] width 15 height 15
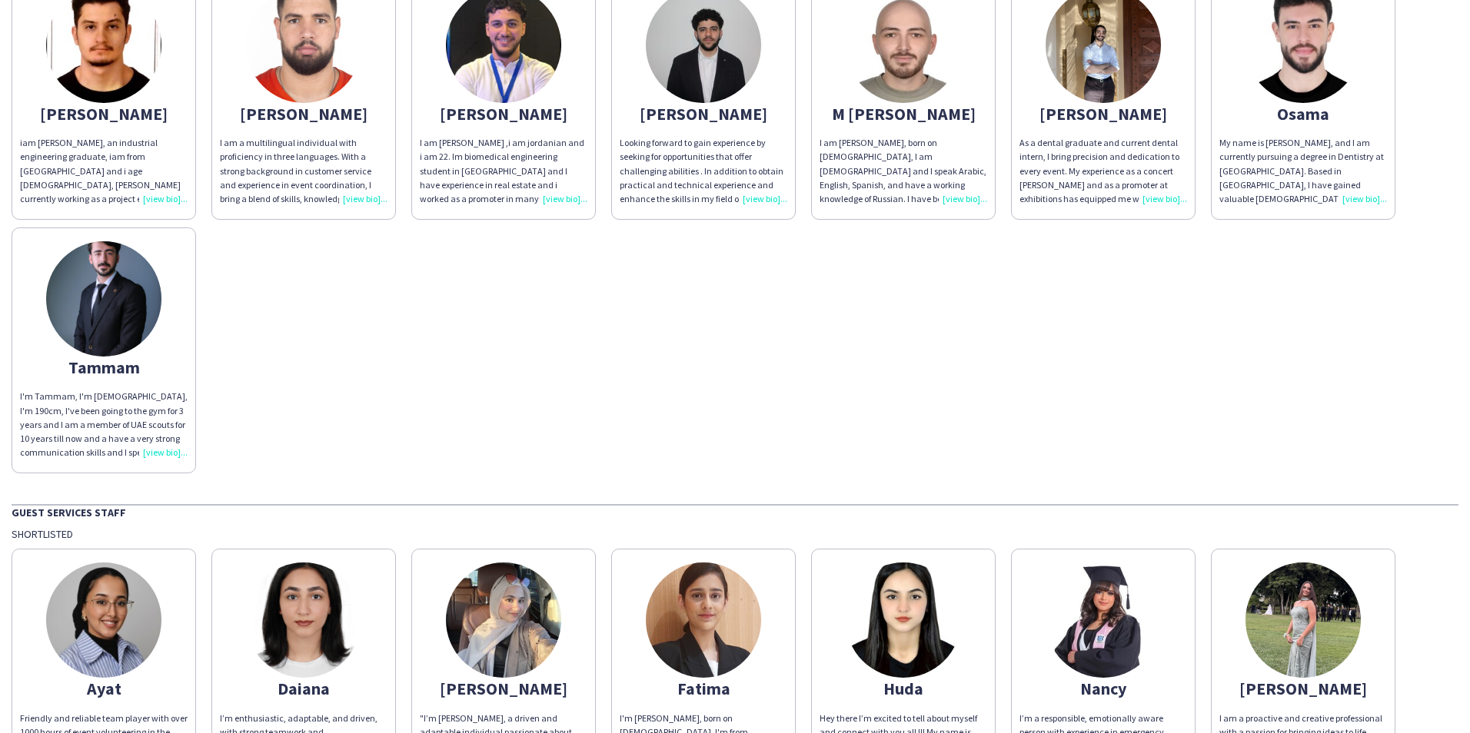
scroll to position [0, 0]
